Goal: Task Accomplishment & Management: Manage account settings

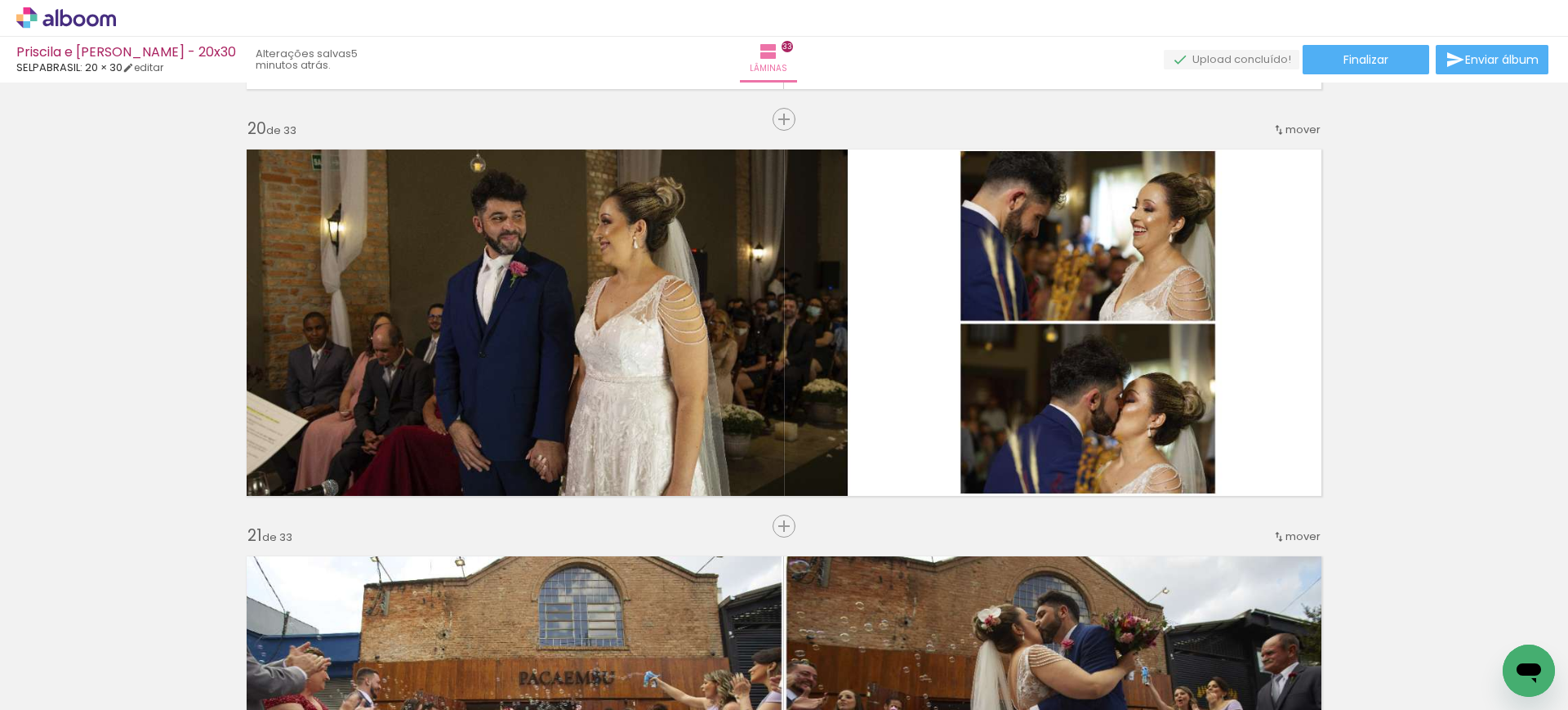
scroll to position [7531, 0]
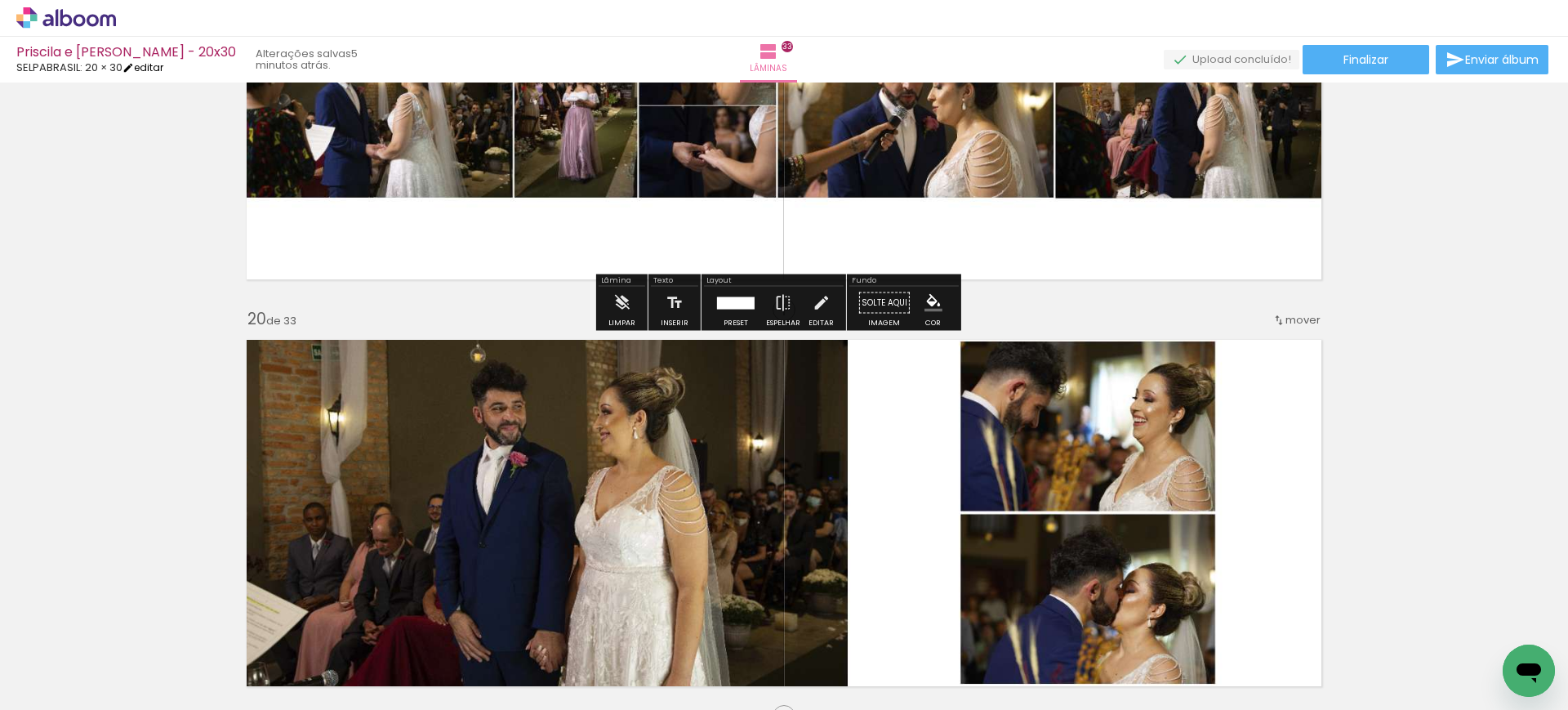
click at [152, 67] on link "editar" at bounding box center [143, 67] width 41 height 14
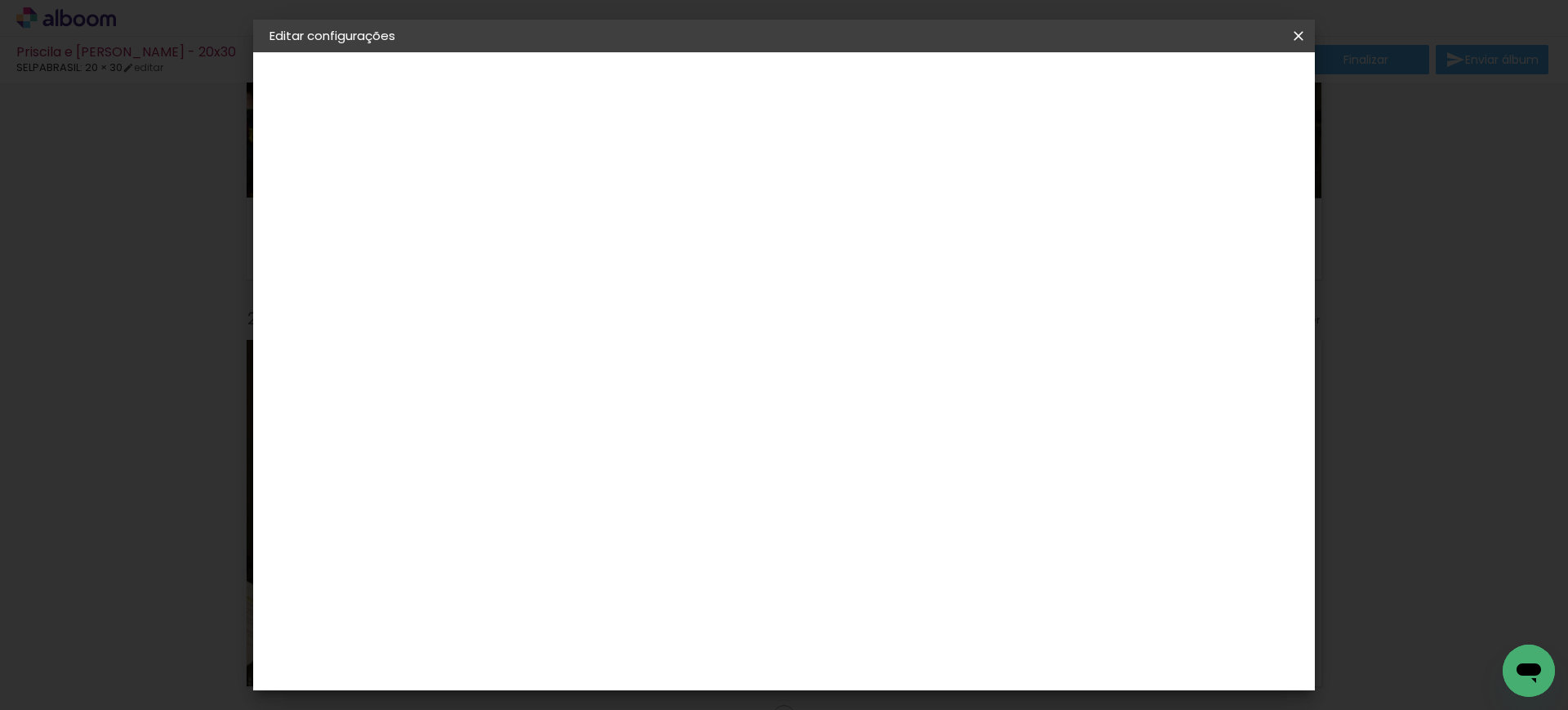
click at [0, 0] on slot "Priscila e [PERSON_NAME] - 20x30" at bounding box center [0, 0] width 0 height 0
click at [537, 220] on input "Priscila e [PERSON_NAME] - 20x30" at bounding box center [537, 218] width 0 height 25
type input "Priscila e Luiz - 20x30 - 146 fotos"
type paper-input "Priscila e Luiz - 20x30 - 146 fotos"
click at [0, 0] on slot "Avançar" at bounding box center [0, 0] width 0 height 0
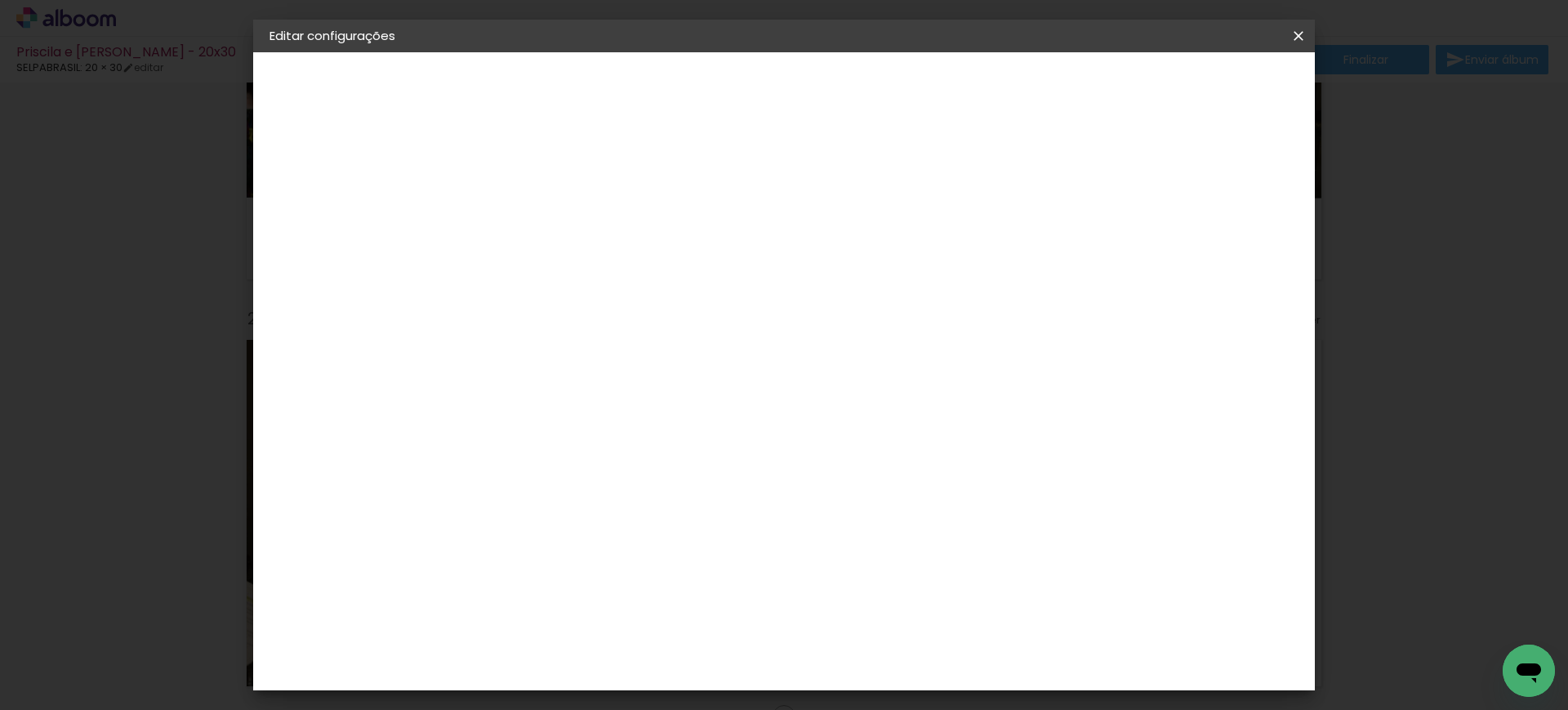
click at [867, 104] on header "Fornecedor Escolha um fornecedor ou avance com o tamanho livre. Voltar Avançar" at bounding box center [666, 100] width 401 height 98
click at [843, 80] on div "Voltar Avançar" at bounding box center [761, 86] width 163 height 28
click at [1297, 34] on iron-icon at bounding box center [1299, 36] width 20 height 17
click at [1298, 35] on iron-icon at bounding box center [1299, 36] width 20 height 17
click at [843, 85] on div "Voltar Avançar" at bounding box center [761, 86] width 163 height 28
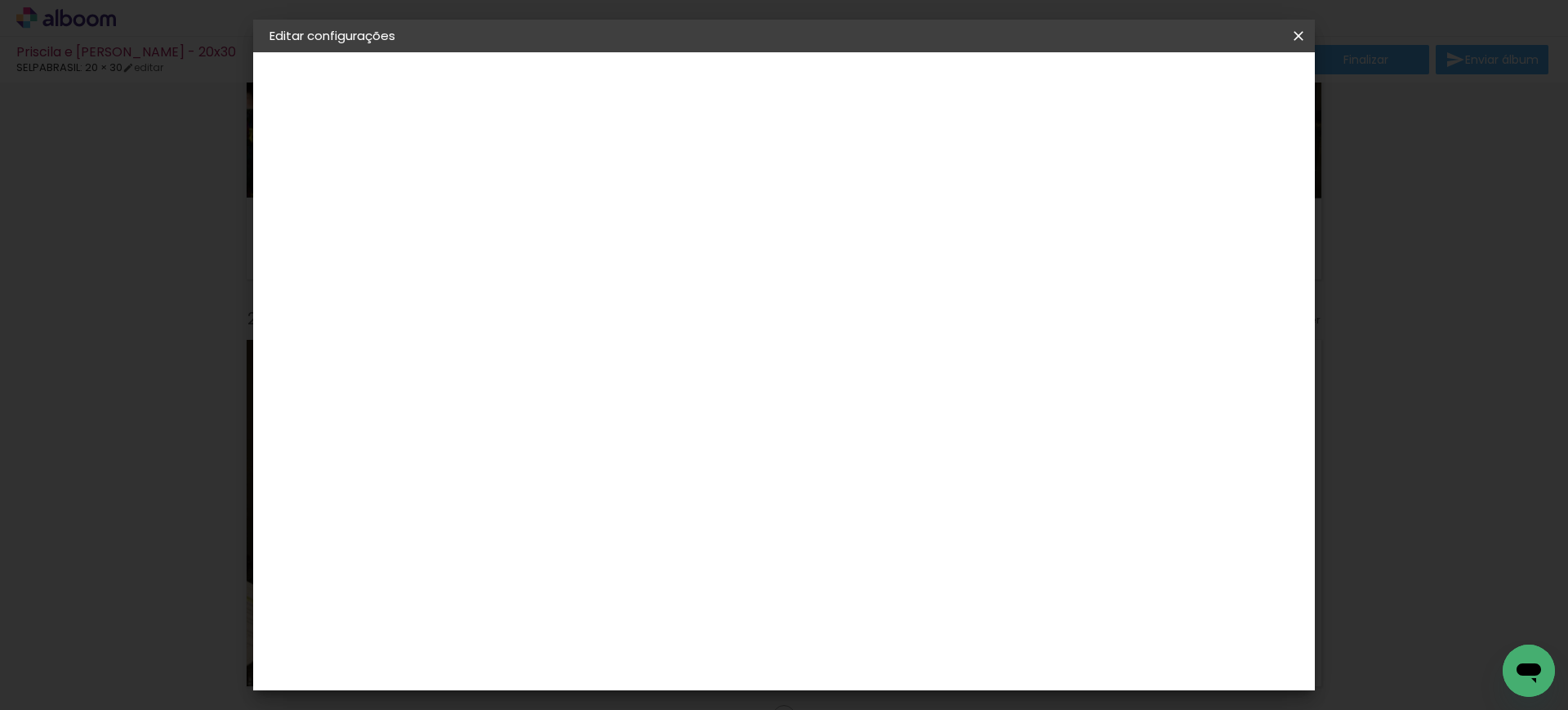
click at [843, 85] on div "Voltar Avançar" at bounding box center [761, 86] width 163 height 28
click at [1304, 31] on iron-icon at bounding box center [1299, 36] width 20 height 17
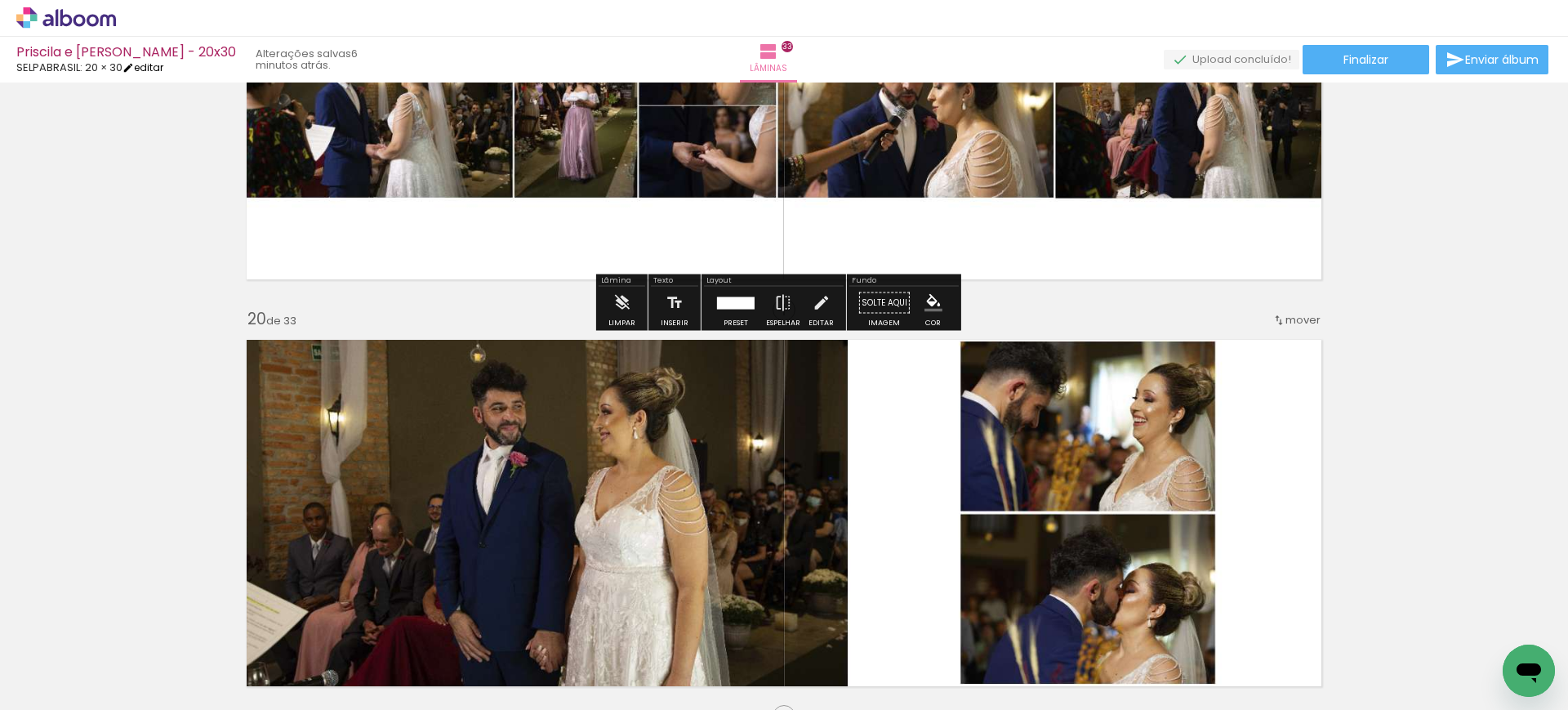
click at [163, 68] on link "editar" at bounding box center [143, 67] width 41 height 14
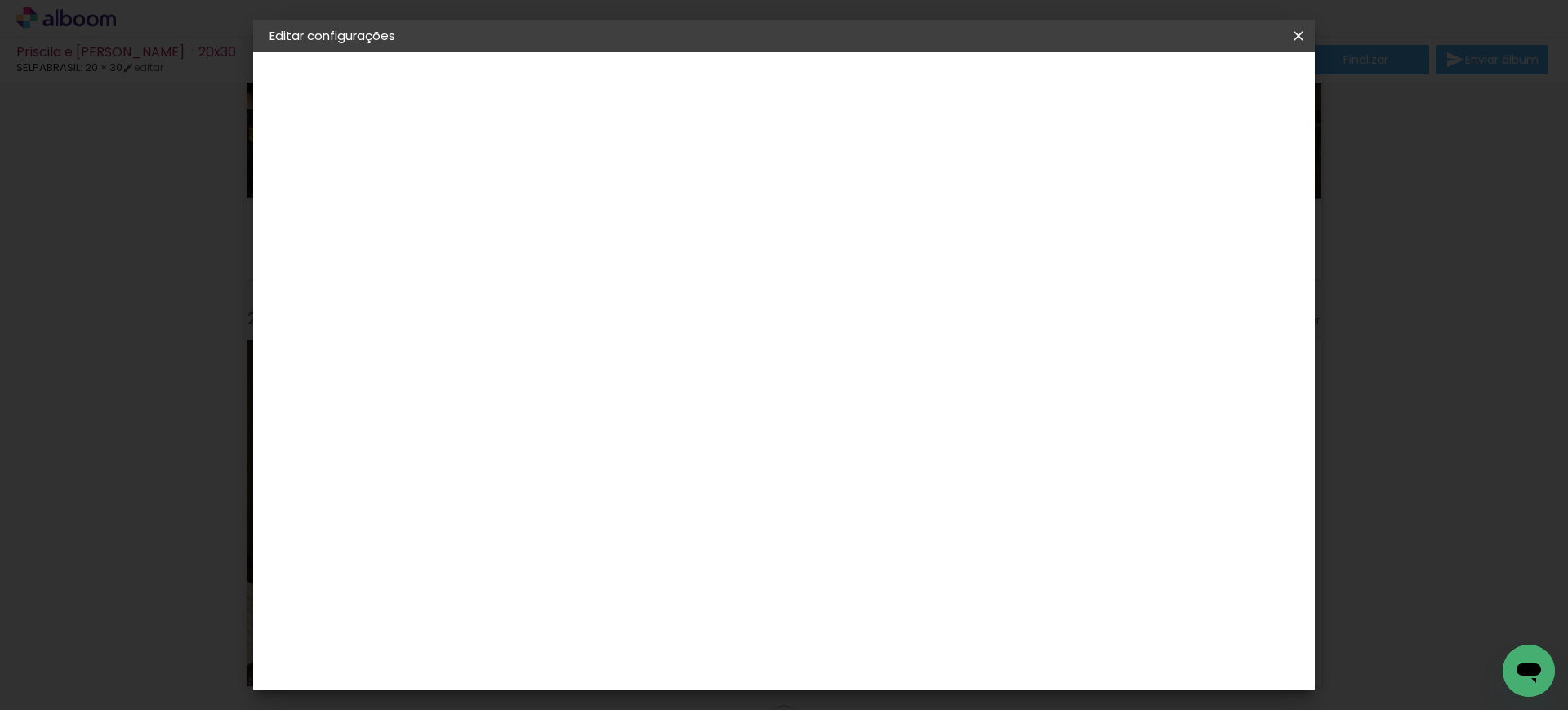
click at [0, 0] on slot "Priscila e [PERSON_NAME] - 20x30" at bounding box center [0, 0] width 0 height 0
click at [537, 217] on input "Priscila e [PERSON_NAME] - 20x30" at bounding box center [537, 218] width 0 height 25
type input "Priscila e Luiz - 20x30 - 146 fotos"
click at [0, 0] on slot "Avançar" at bounding box center [0, 0] width 0 height 0
click at [360, 198] on iron-pages "Fornecedor Escolhendo fornecedor..." at bounding box center [359, 202] width 179 height 33
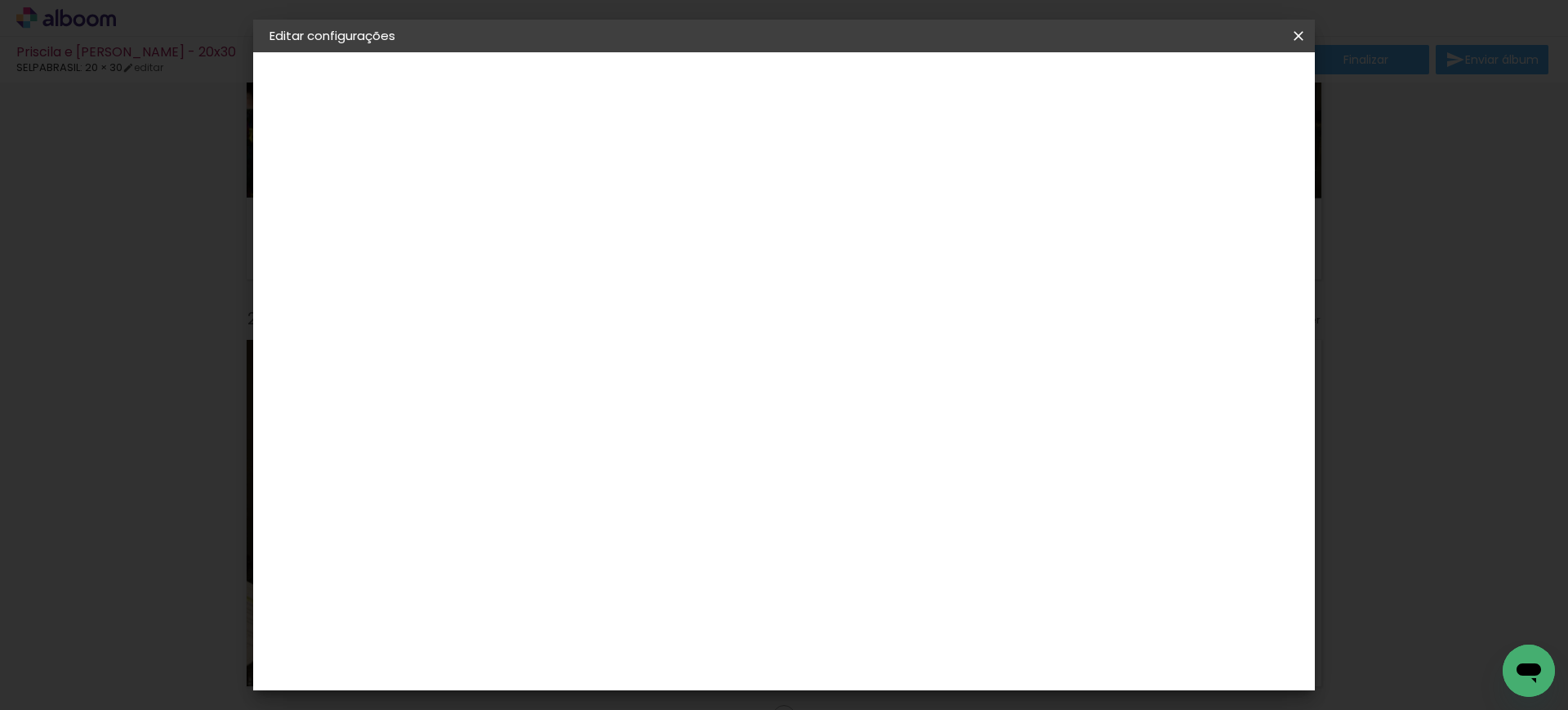
click at [843, 97] on div "Voltar Avançar" at bounding box center [761, 86] width 163 height 28
click at [629, 315] on input at bounding box center [579, 311] width 165 height 20
type input "sel"
type paper-input "sel"
click at [606, 374] on div "SELPABRASIL" at bounding box center [565, 369] width 79 height 13
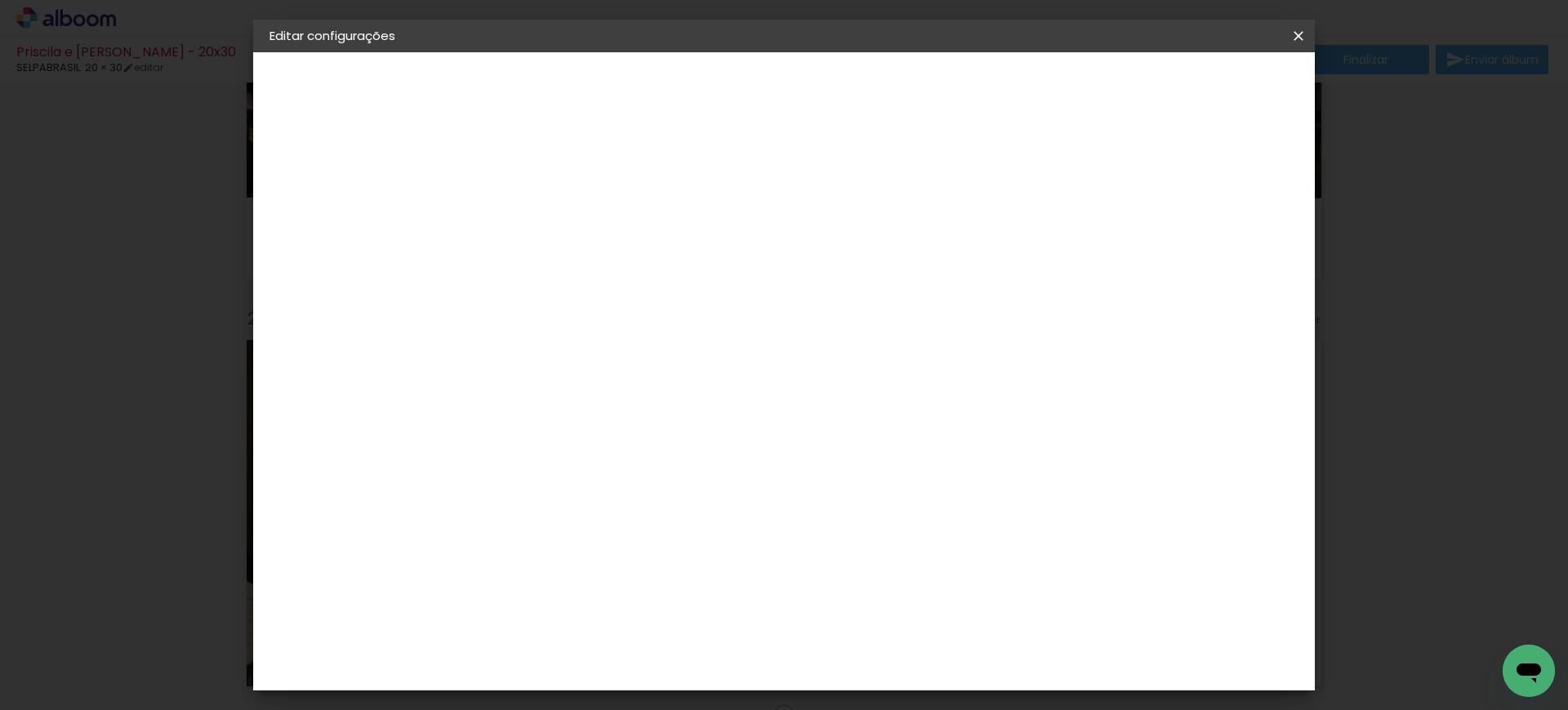
click at [0, 0] on slot "Avançar" at bounding box center [0, 0] width 0 height 0
click at [0, 0] on slot "Voltar" at bounding box center [0, 0] width 0 height 0
click at [1298, 36] on iron-icon at bounding box center [1299, 36] width 20 height 17
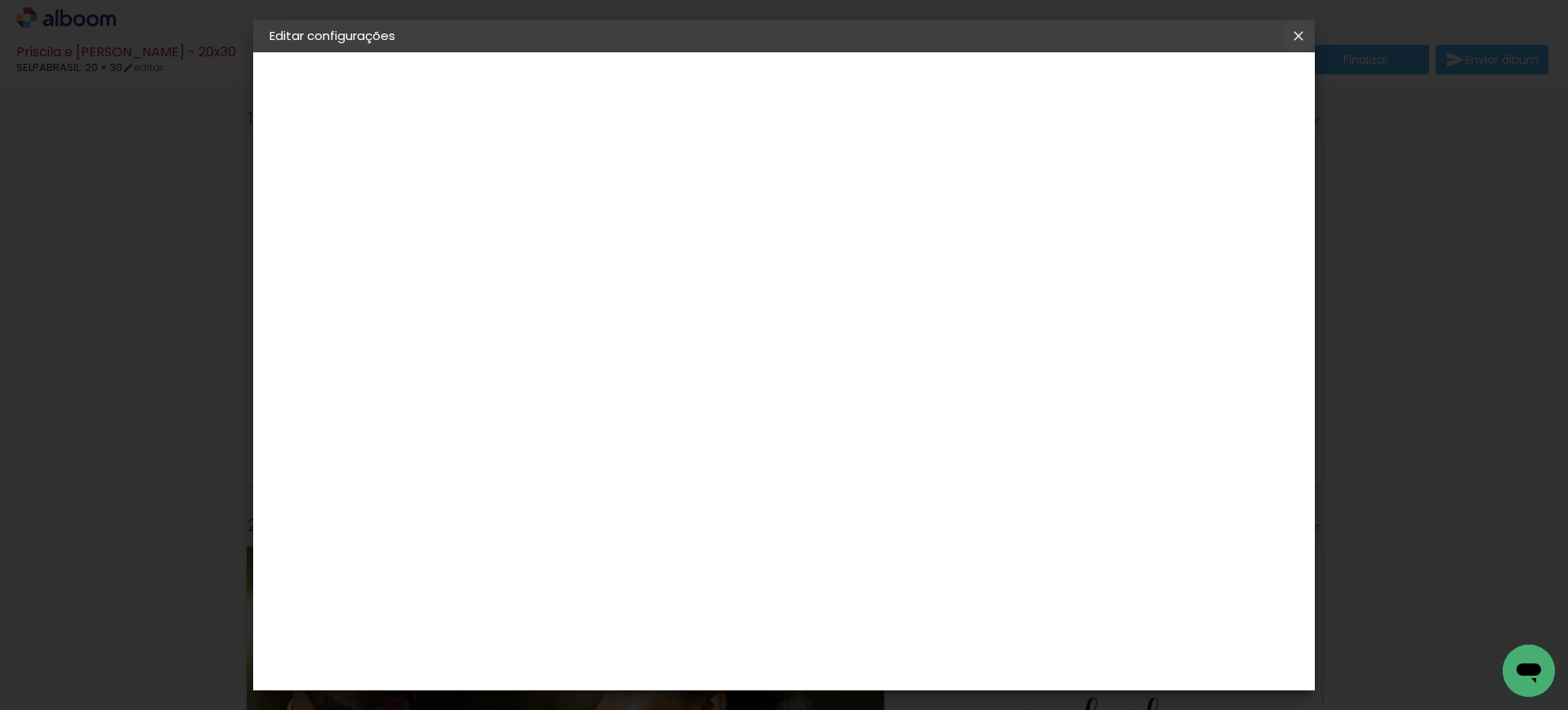
click at [1289, 29] on iron-icon at bounding box center [1299, 36] width 20 height 17
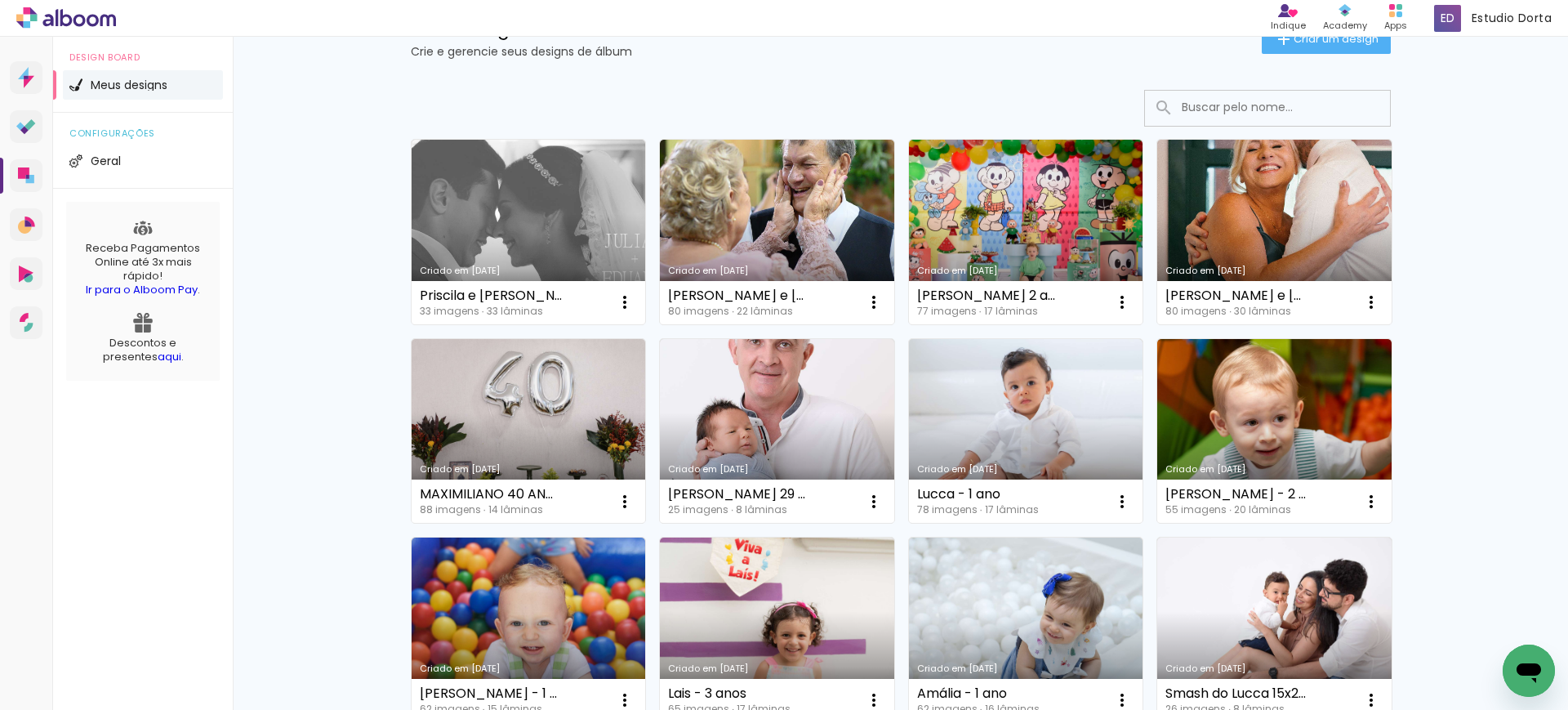
scroll to position [71, 0]
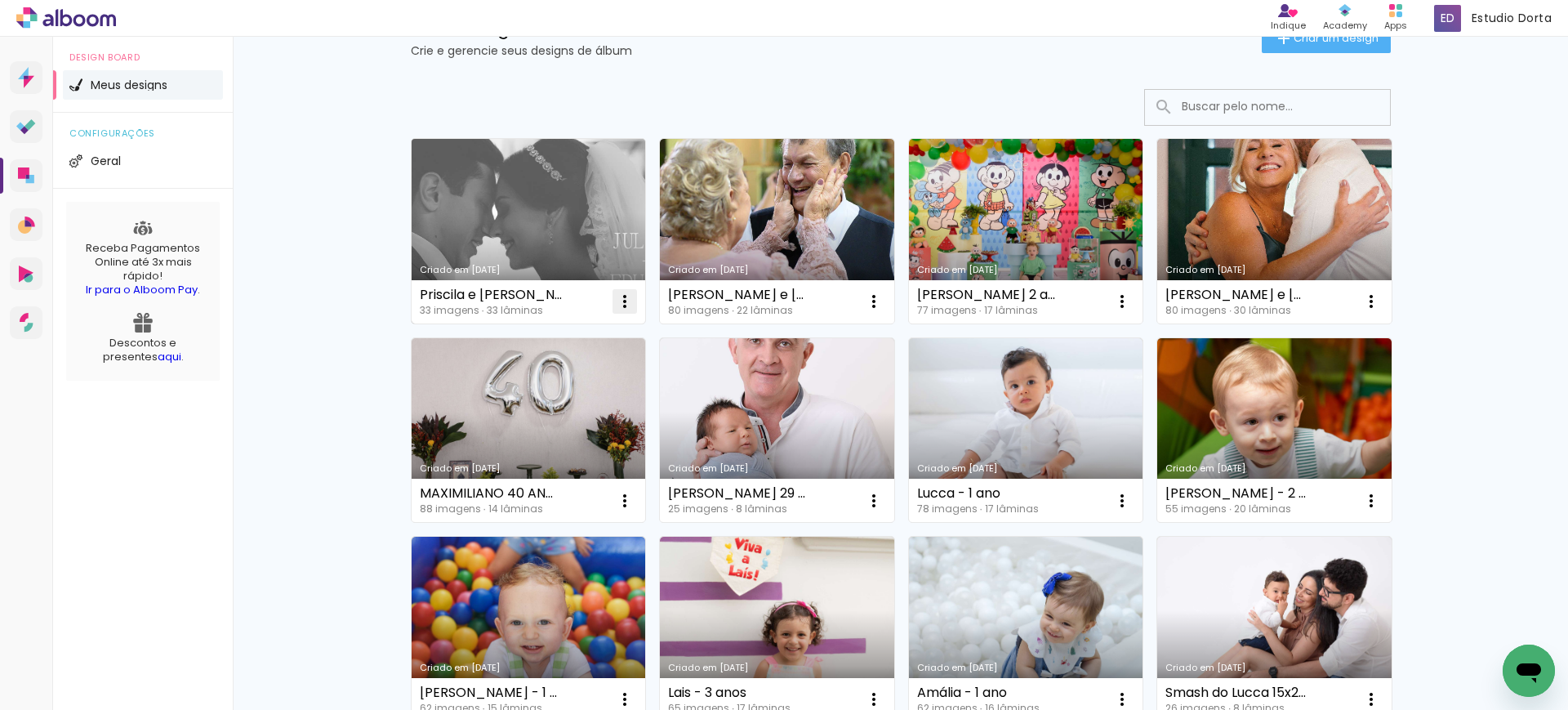
click at [620, 305] on iron-icon at bounding box center [624, 301] width 20 height 20
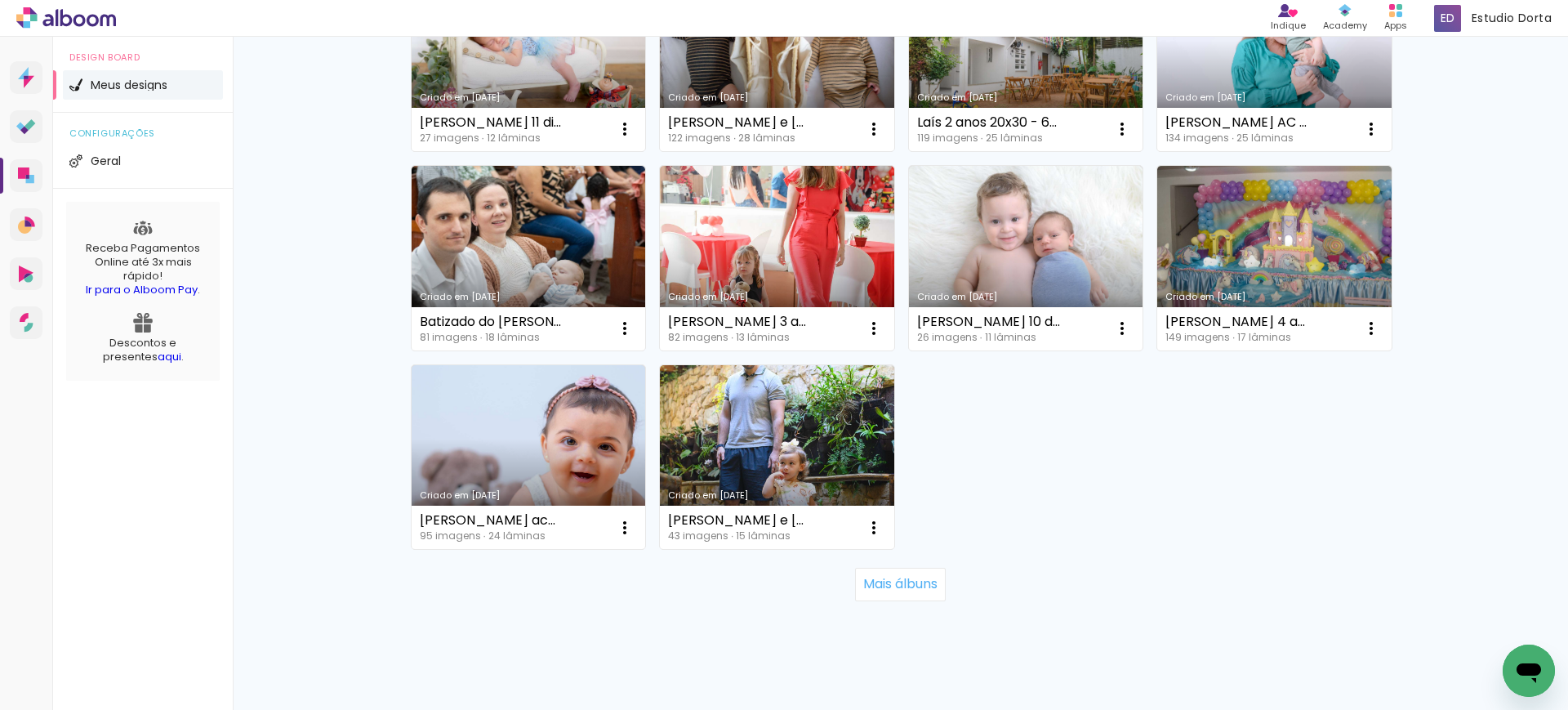
scroll to position [1066, 0]
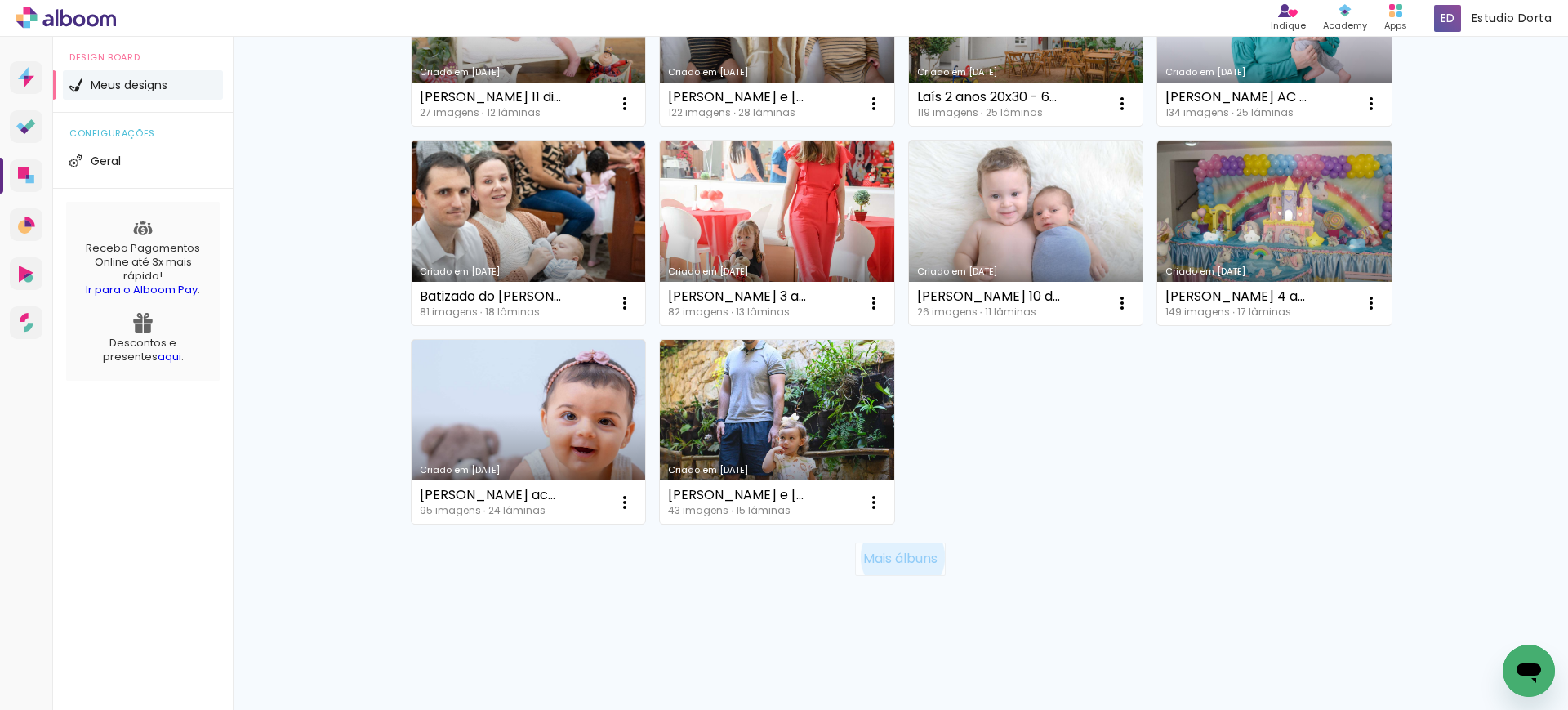
click at [0, 0] on slot "Mais álbuns" at bounding box center [0, 0] width 0 height 0
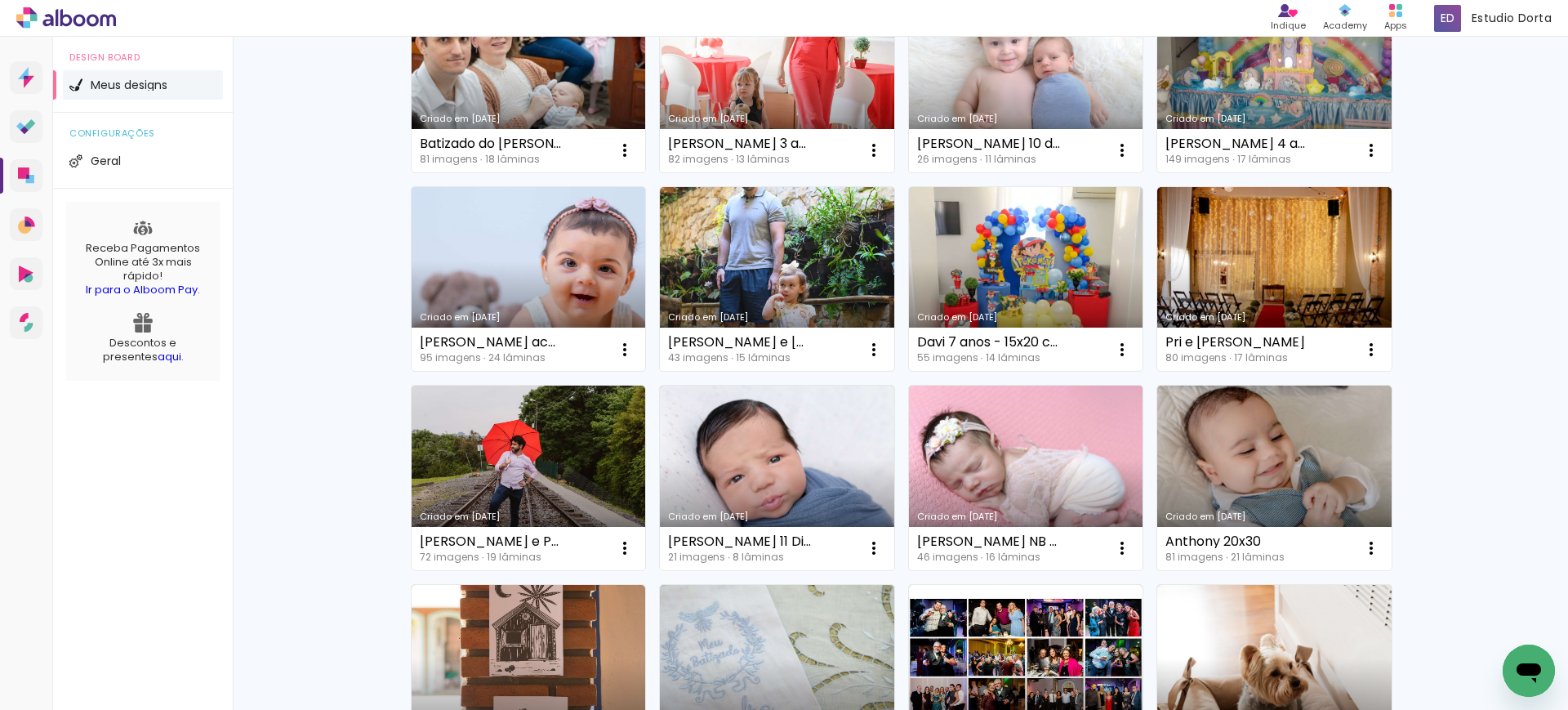
scroll to position [1241, 0]
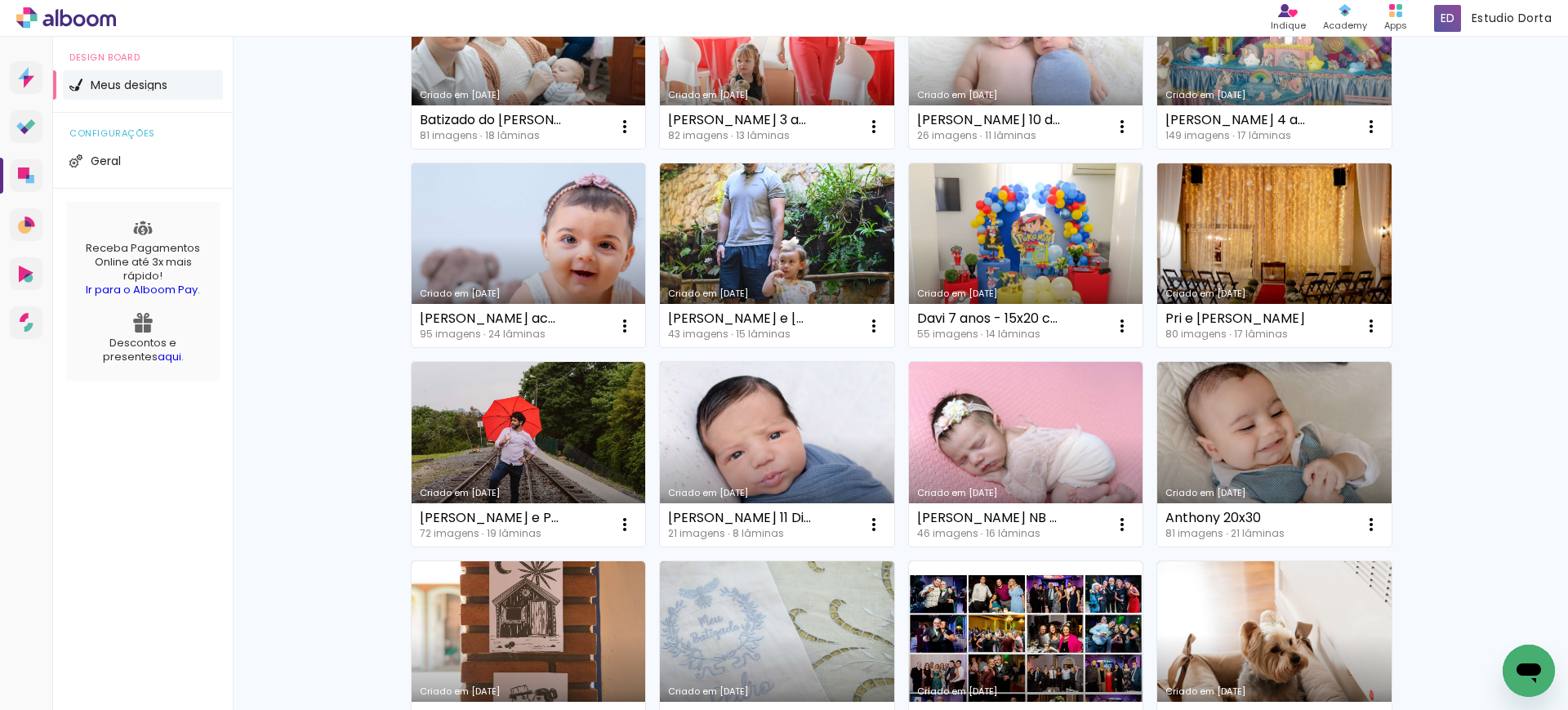
click at [1241, 269] on link "Criado em [DATE]" at bounding box center [1274, 256] width 234 height 185
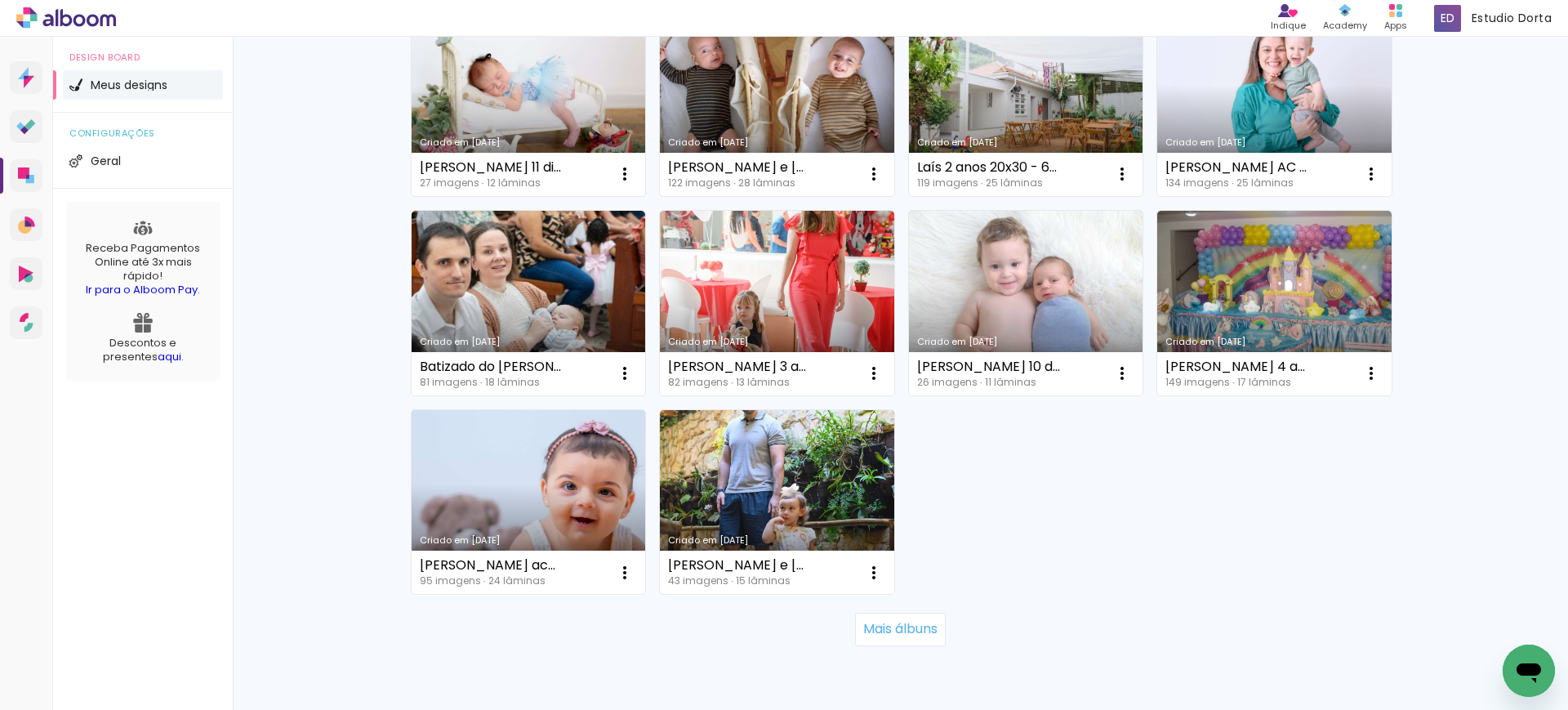
scroll to position [1066, 0]
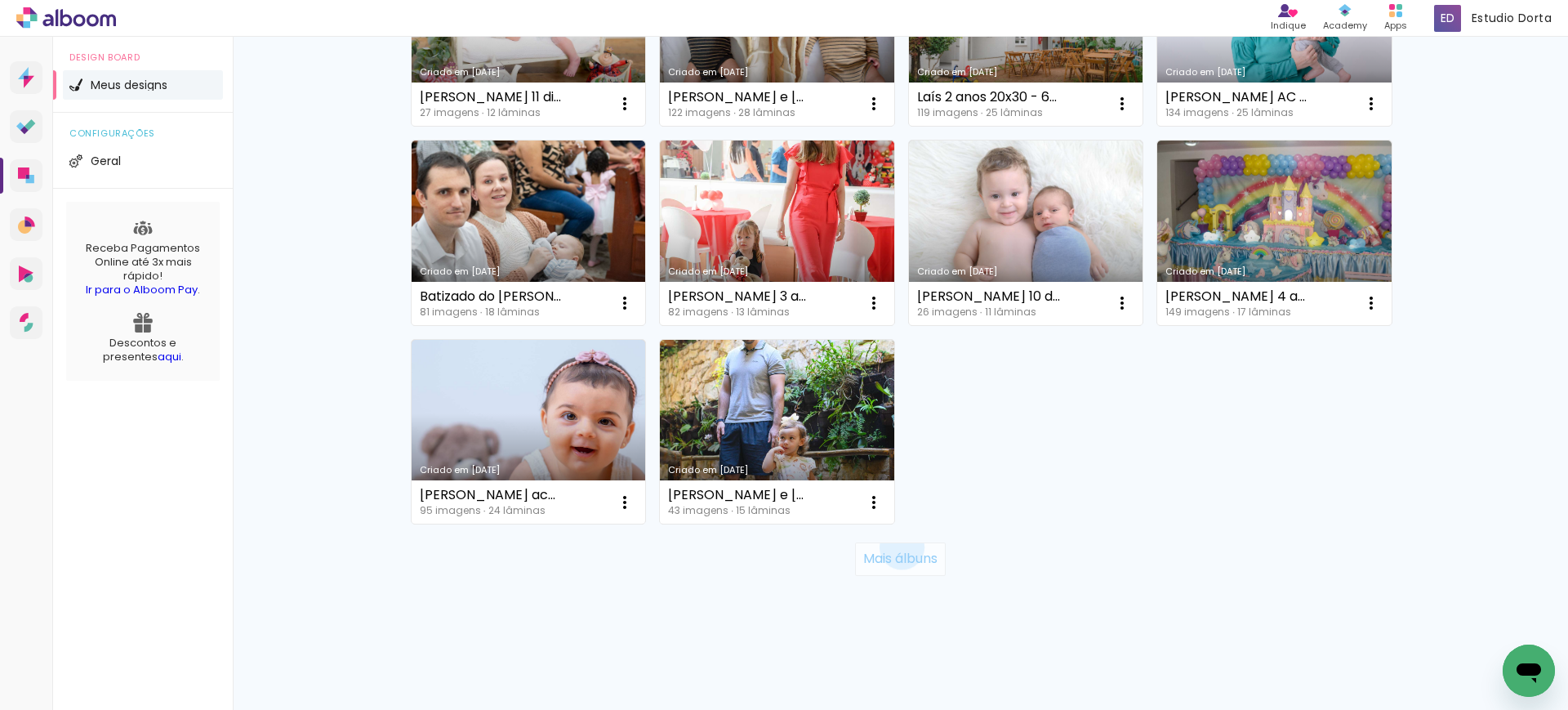
click at [890, 546] on paper-button "Mais álbuns" at bounding box center [901, 559] width 91 height 33
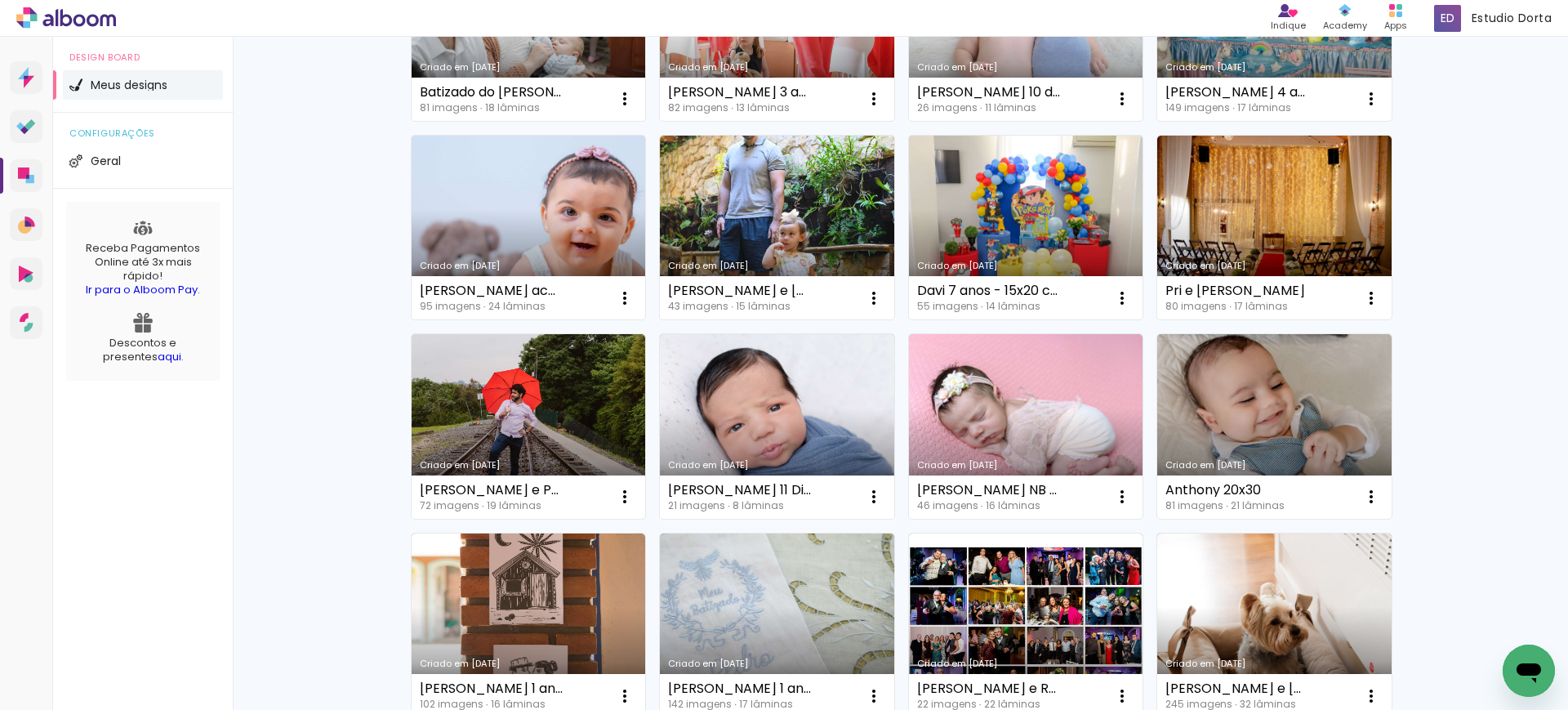
scroll to position [1275, 0]
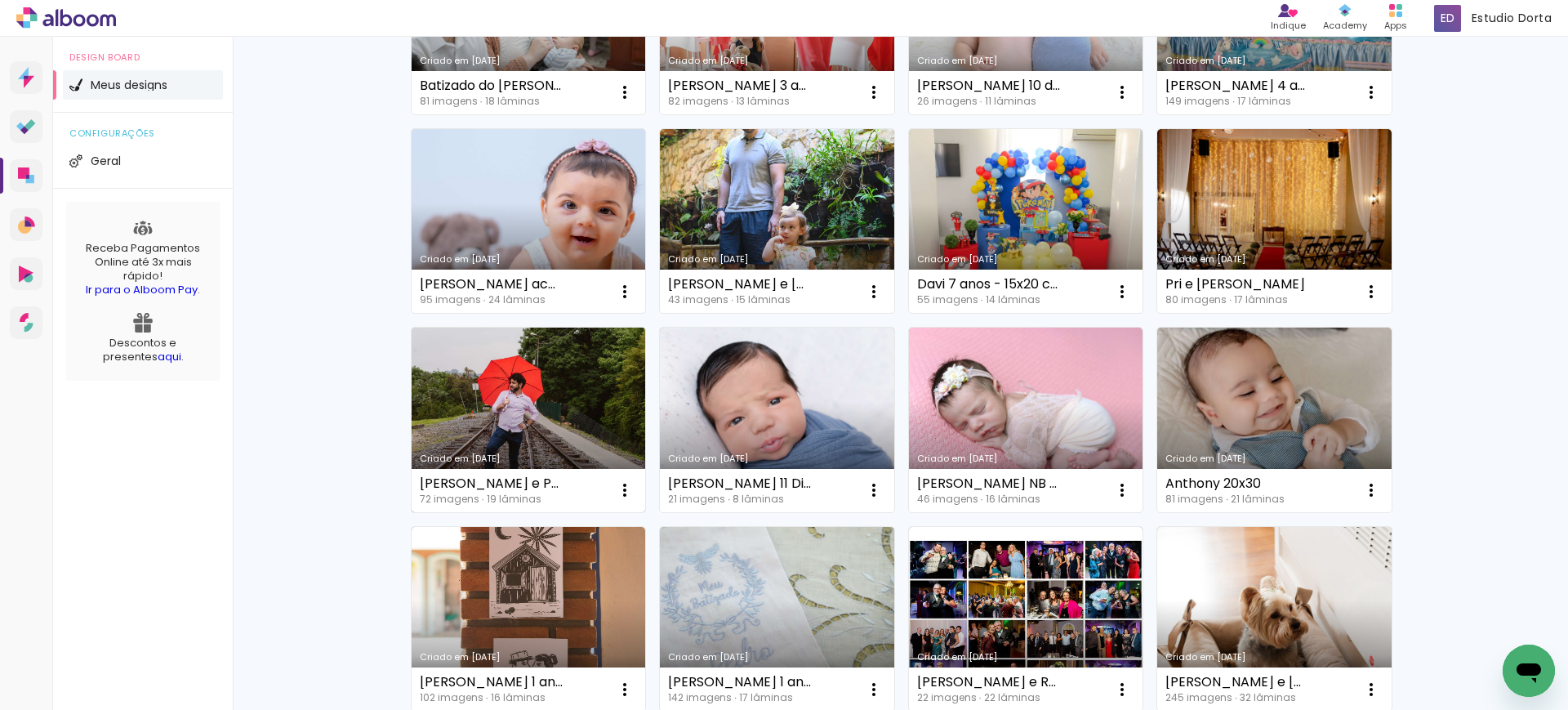
click at [542, 412] on link "Criado em [DATE]" at bounding box center [529, 420] width 234 height 185
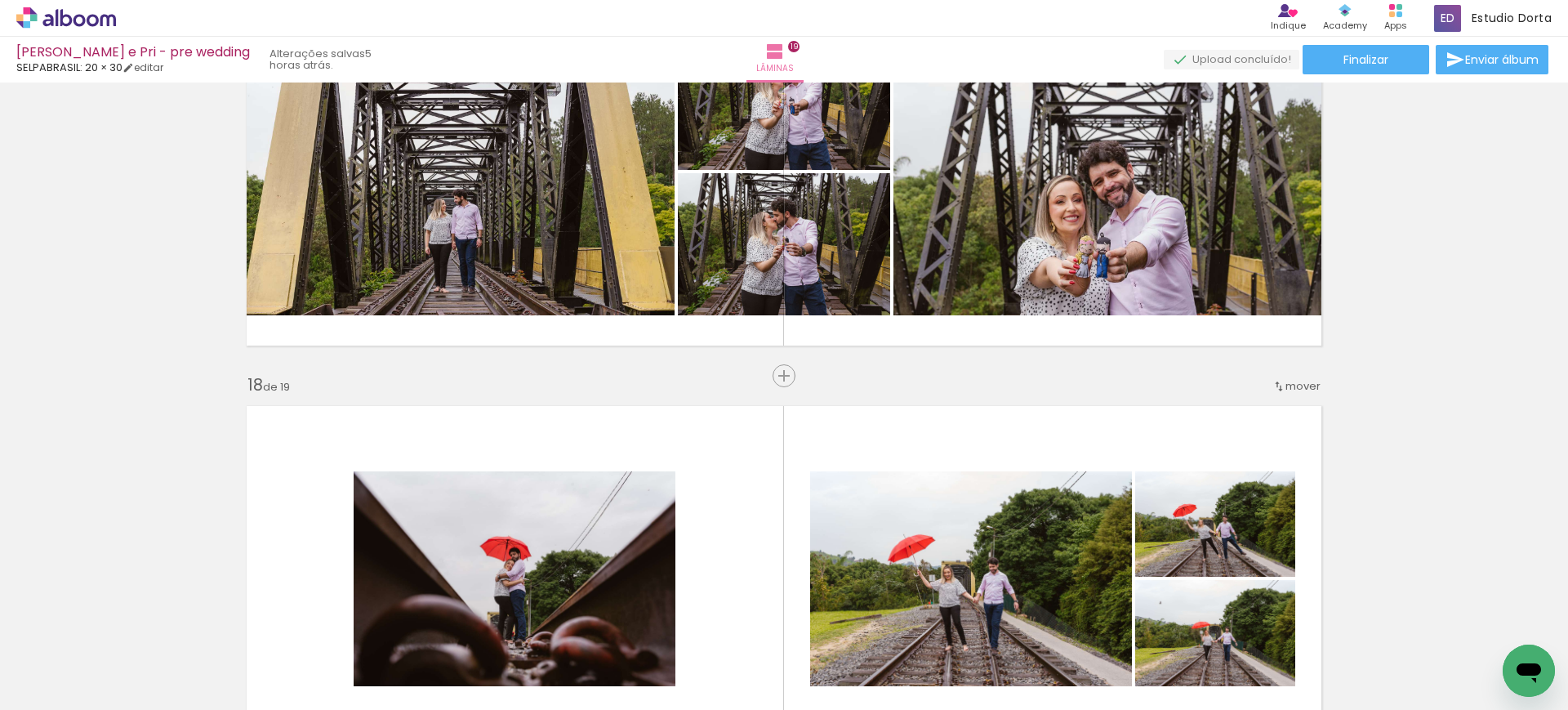
scroll to position [6650, 0]
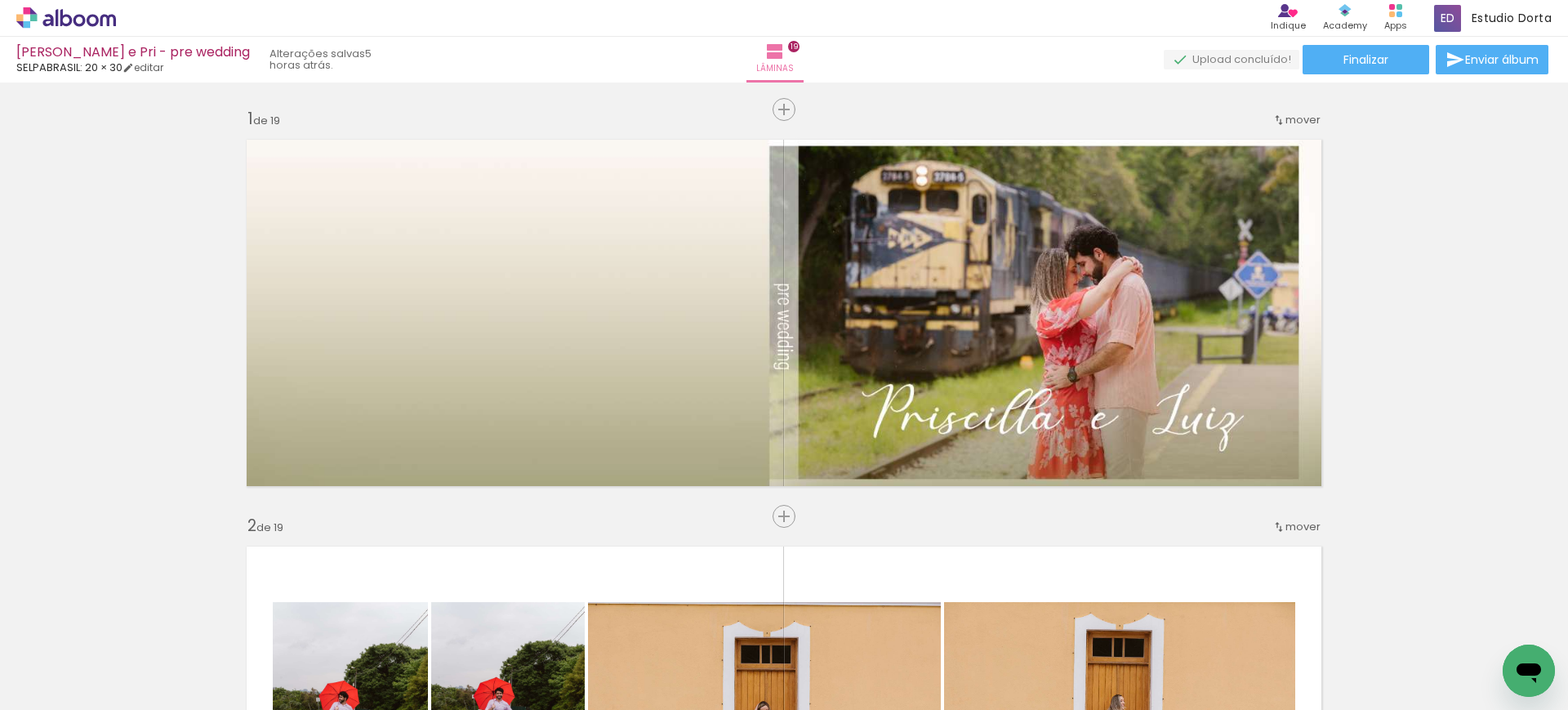
scroll to position [6650, 0]
